Goal: Transaction & Acquisition: Purchase product/service

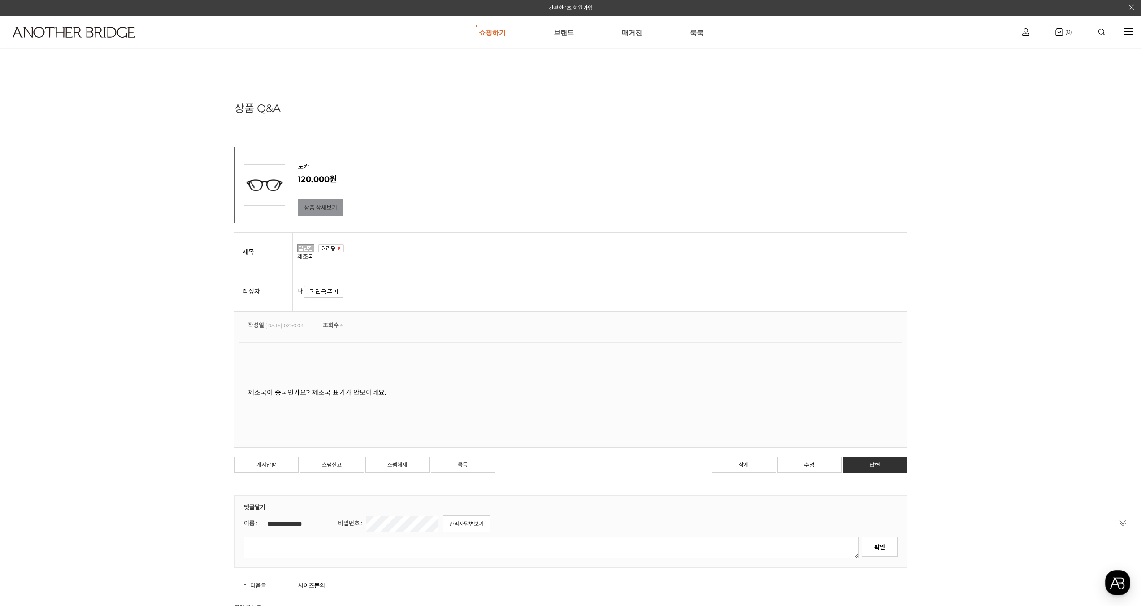
click at [324, 205] on link "상품 상세보기" at bounding box center [321, 207] width 46 height 17
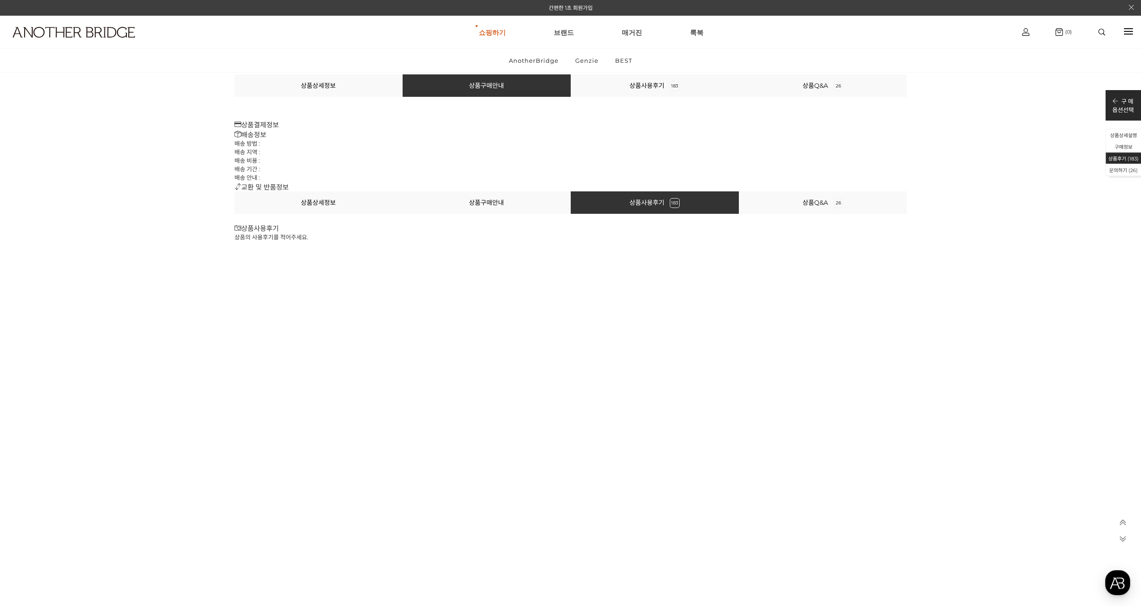
scroll to position [40562, 0]
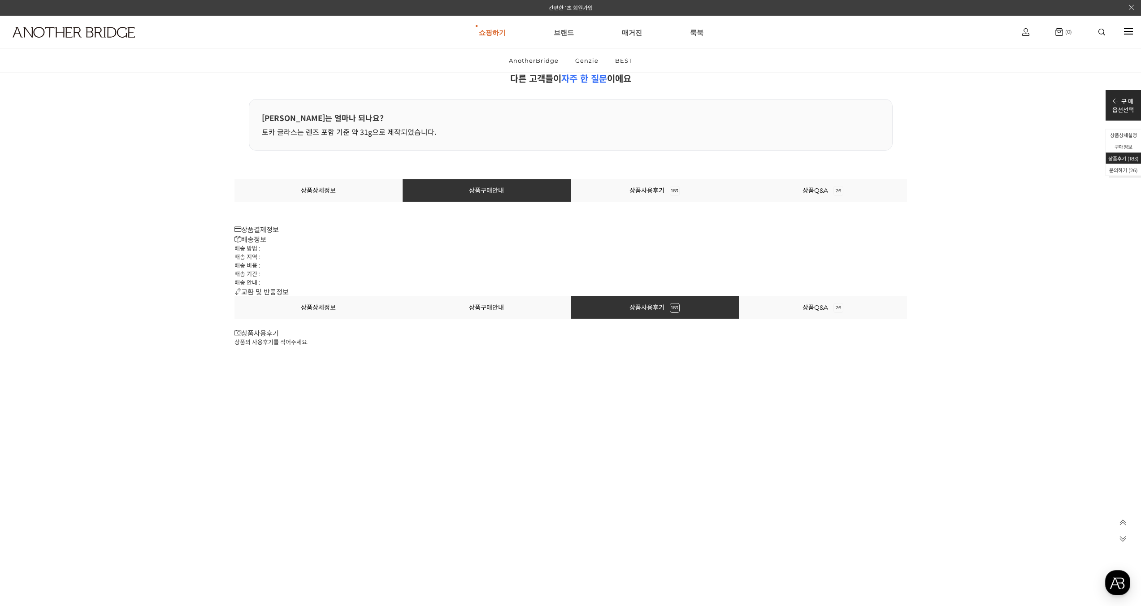
click at [360, 187] on li "상품상세정보" at bounding box center [319, 190] width 168 height 22
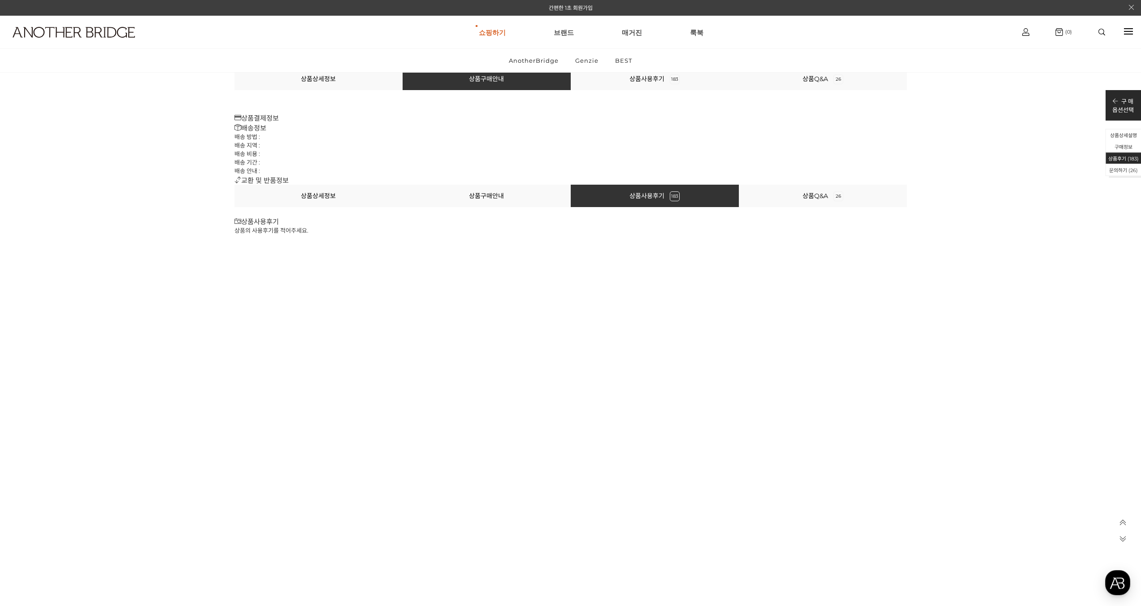
scroll to position [40632, 0]
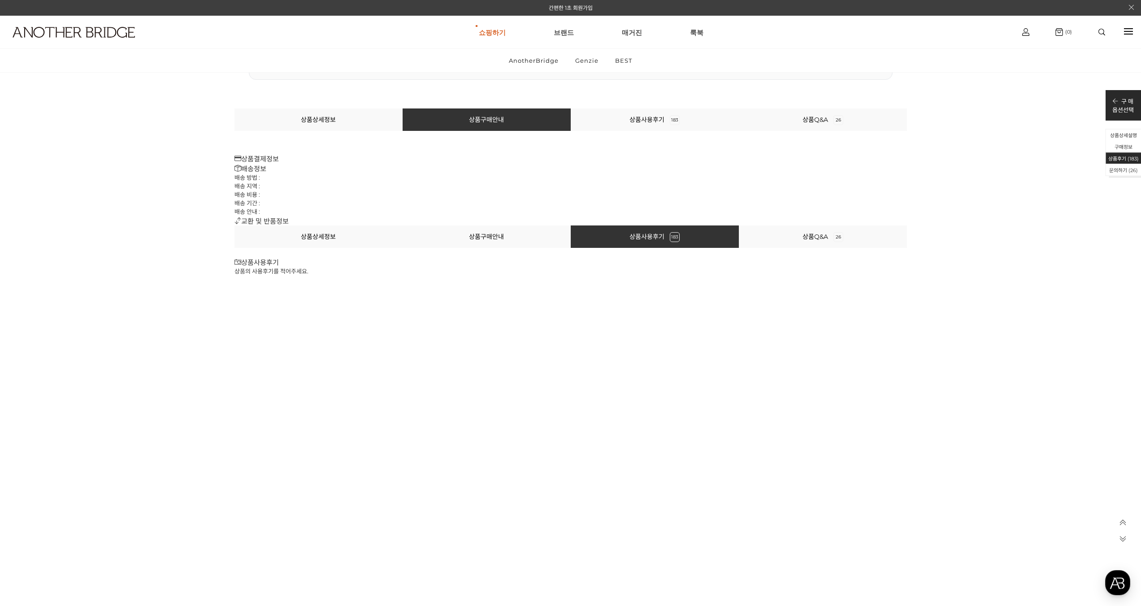
click at [376, 238] on li "상품상세정보" at bounding box center [319, 237] width 168 height 22
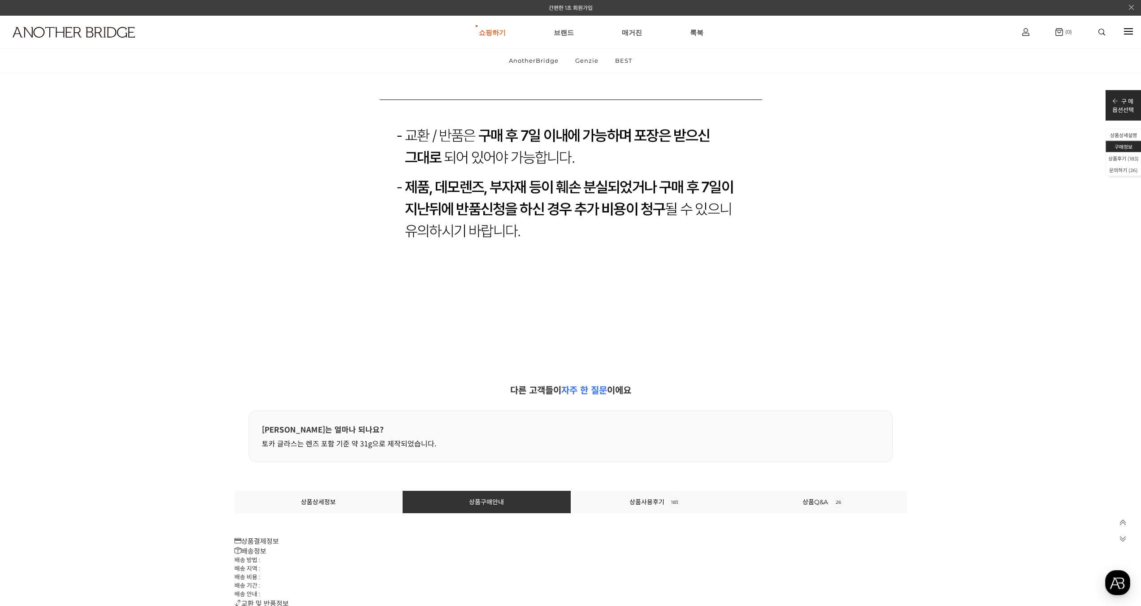
scroll to position [40575, 0]
